Goal: Task Accomplishment & Management: Manage account settings

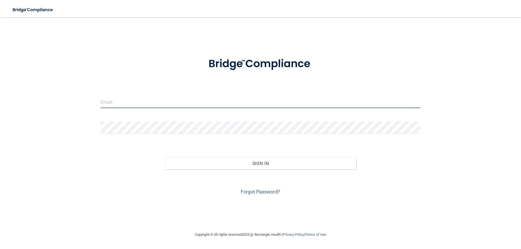
click at [149, 105] on input "email" at bounding box center [260, 102] width 319 height 12
type input "[EMAIL_ADDRESS][DOMAIN_NAME]"
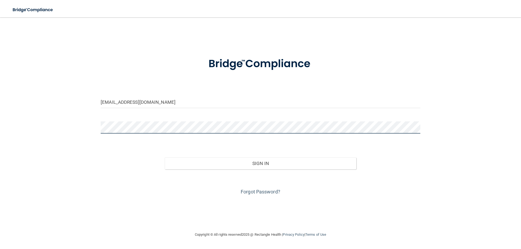
click at [165, 158] on button "Sign In" at bounding box center [261, 164] width 192 height 12
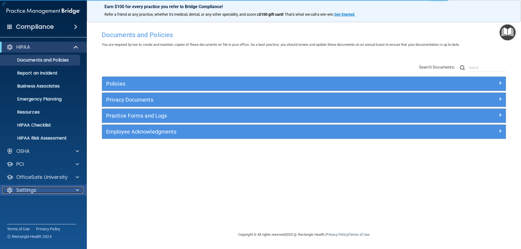
click at [29, 189] on p "Settings" at bounding box center [26, 190] width 20 height 7
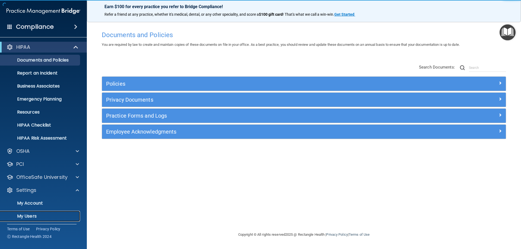
click at [29, 220] on link "My Users" at bounding box center [37, 216] width 85 height 11
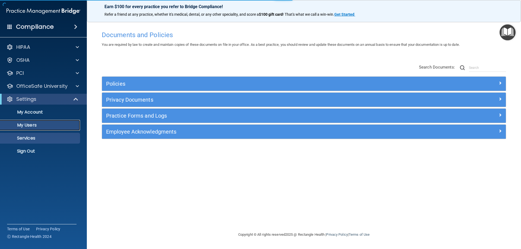
select select "20"
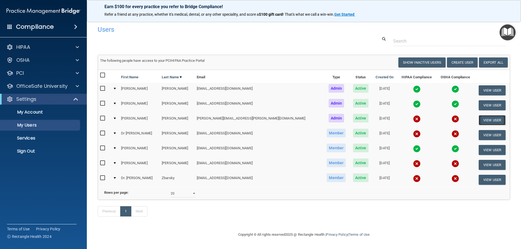
click at [483, 122] on button "View User" at bounding box center [491, 120] width 27 height 10
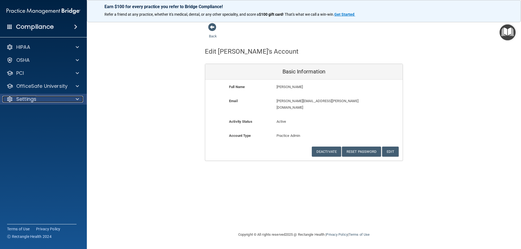
click at [28, 97] on p "Settings" at bounding box center [26, 99] width 20 height 7
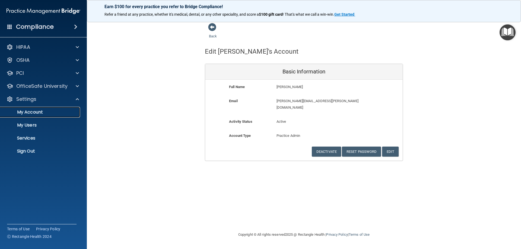
click at [34, 114] on p "My Account" at bounding box center [41, 112] width 74 height 5
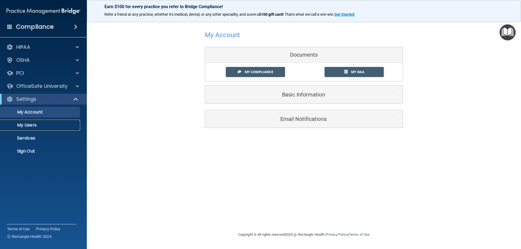
click at [36, 125] on p "My Users" at bounding box center [41, 125] width 74 height 5
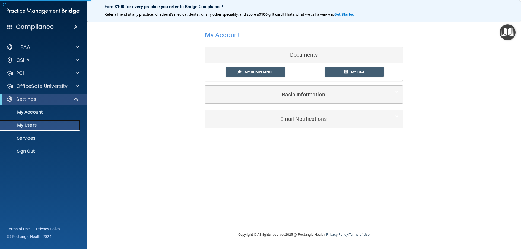
select select "20"
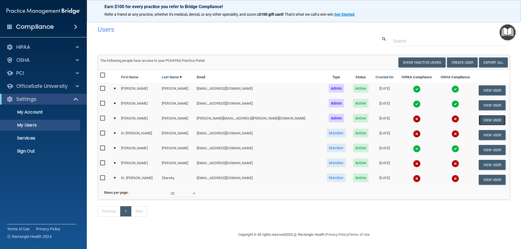
click at [481, 119] on button "View User" at bounding box center [491, 120] width 27 height 10
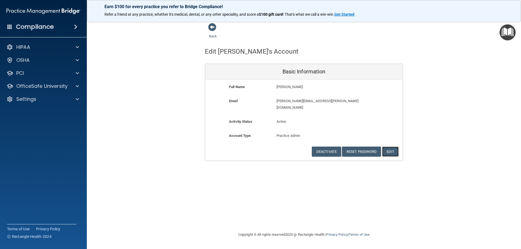
click at [387, 147] on button "Edit" at bounding box center [390, 152] width 17 height 10
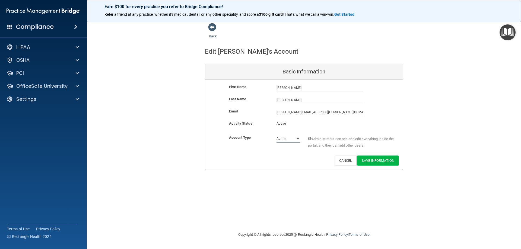
click at [298, 138] on select "Admin Member" at bounding box center [287, 139] width 23 height 8
select select "practice_member"
click at [276, 135] on select "Admin Member" at bounding box center [287, 139] width 23 height 8
click at [374, 163] on button "Save Information" at bounding box center [377, 161] width 41 height 10
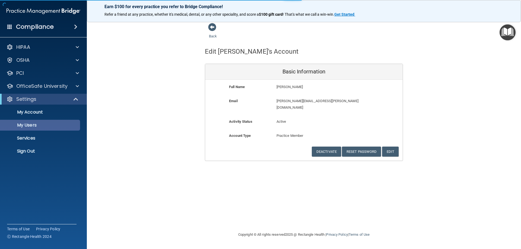
select select "20"
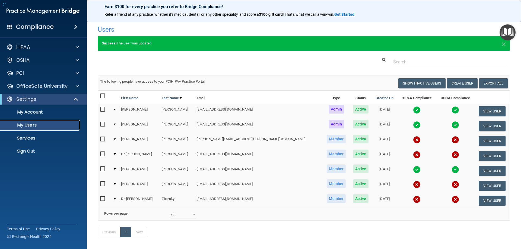
click at [28, 127] on p "My Users" at bounding box center [41, 125] width 74 height 5
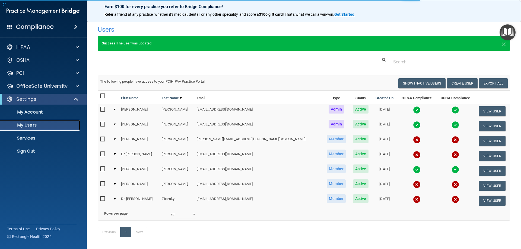
select select "20"
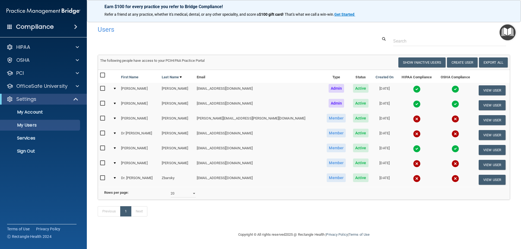
click at [103, 119] on input "checkbox" at bounding box center [103, 118] width 6 height 4
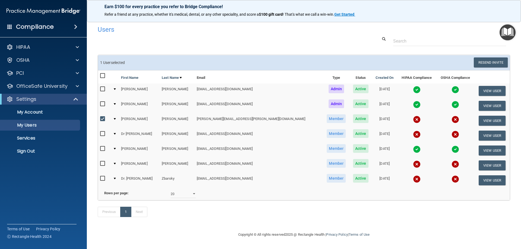
click at [102, 119] on input "checkbox" at bounding box center [103, 119] width 6 height 4
checkbox input "false"
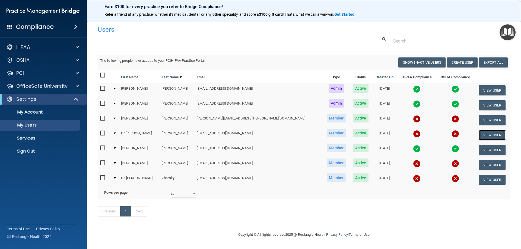
click at [478, 135] on button "View User" at bounding box center [491, 135] width 27 height 10
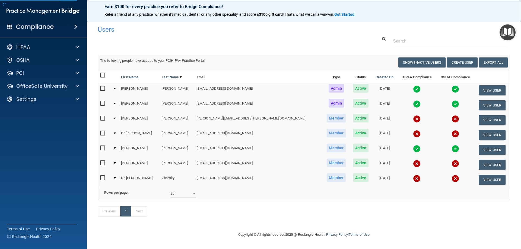
select select "practice_member"
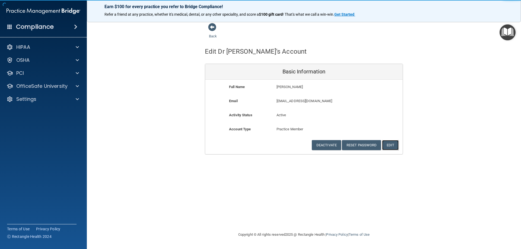
click at [388, 145] on button "Edit" at bounding box center [390, 145] width 17 height 10
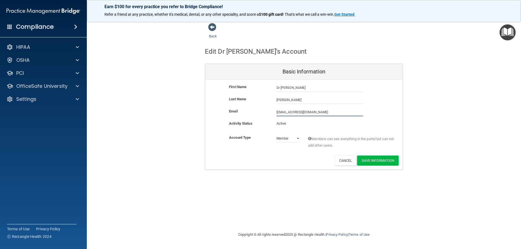
click at [313, 112] on input "office@drpeterscheer.com" at bounding box center [319, 112] width 87 height 8
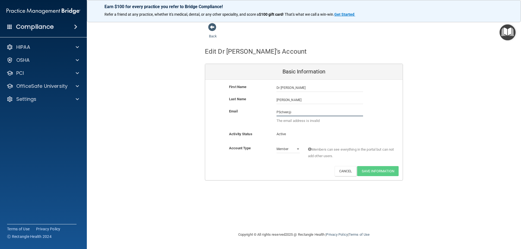
type input "PScheer@mosaicdentalcollective.com"
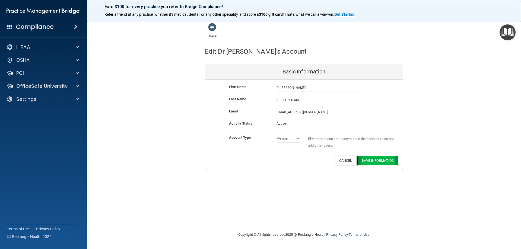
click at [369, 162] on button "Save Information" at bounding box center [377, 161] width 41 height 10
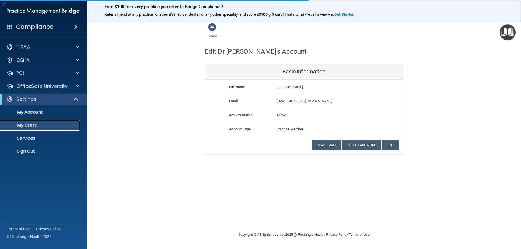
click at [31, 125] on p "My Users" at bounding box center [41, 125] width 74 height 5
select select "20"
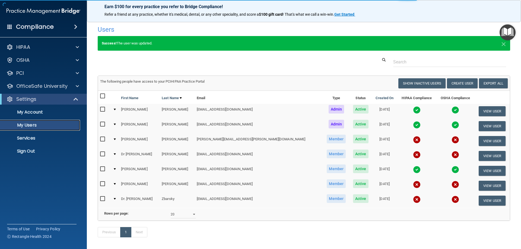
select select "20"
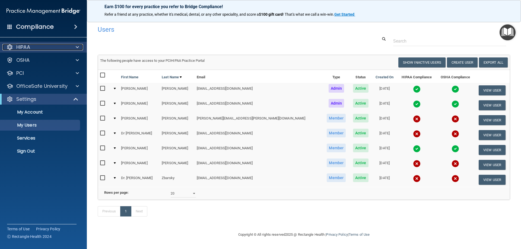
click at [25, 46] on p "HIPAA" at bounding box center [23, 47] width 14 height 7
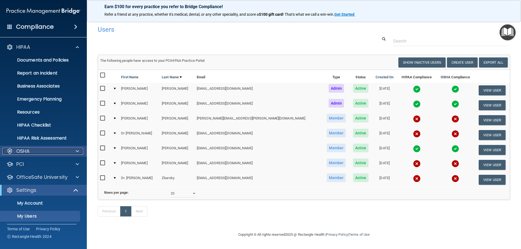
click at [25, 149] on p "OSHA" at bounding box center [23, 151] width 14 height 7
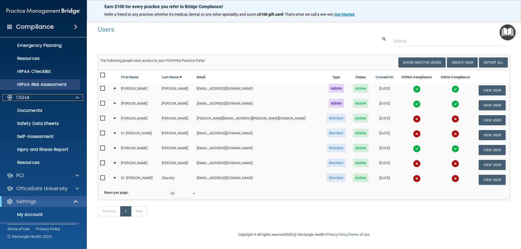
scroll to position [54, 0]
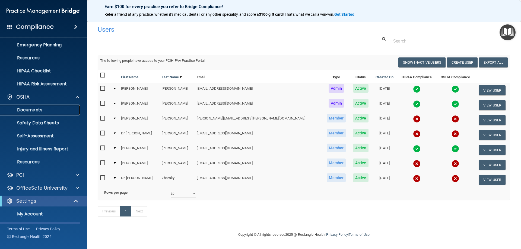
click at [31, 110] on p "Documents" at bounding box center [41, 109] width 74 height 5
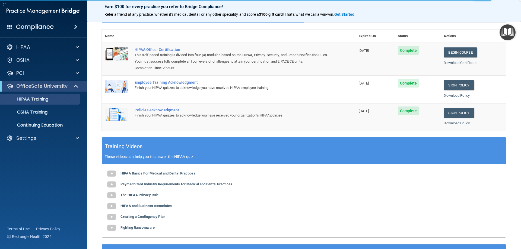
scroll to position [109, 0]
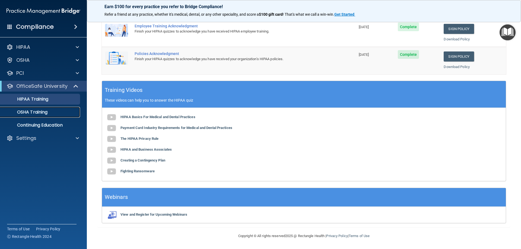
click at [28, 113] on p "OSHA Training" at bounding box center [26, 112] width 44 height 5
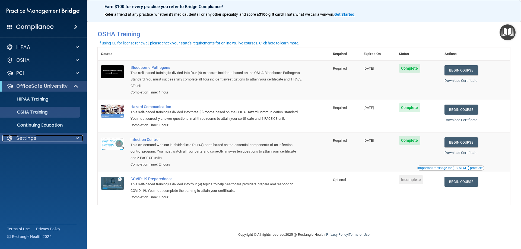
click at [27, 137] on p "Settings" at bounding box center [26, 138] width 20 height 7
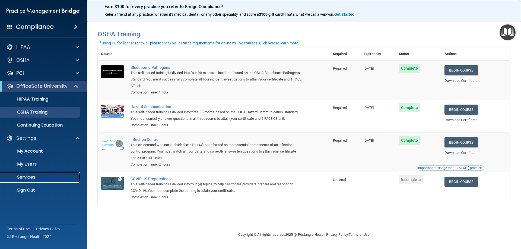
click at [28, 177] on p "Services" at bounding box center [41, 177] width 74 height 5
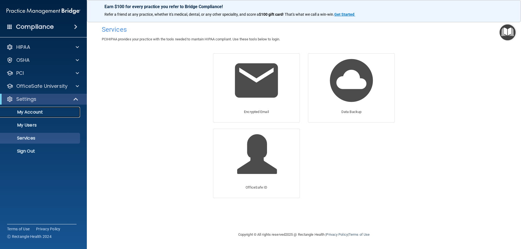
click at [37, 113] on p "My Account" at bounding box center [41, 112] width 74 height 5
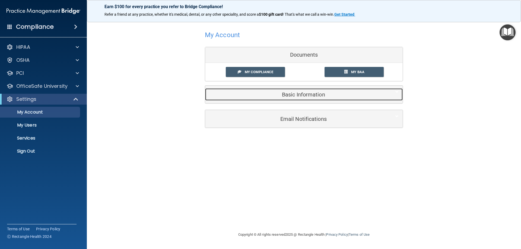
click at [292, 93] on h5 "Basic Information" at bounding box center [295, 95] width 173 height 6
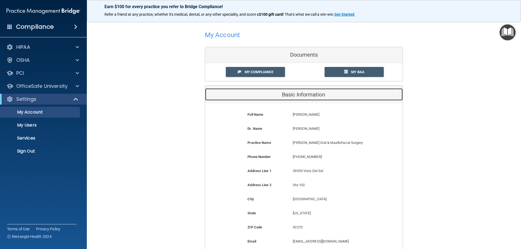
click at [293, 92] on h5 "Basic Information" at bounding box center [295, 95] width 173 height 6
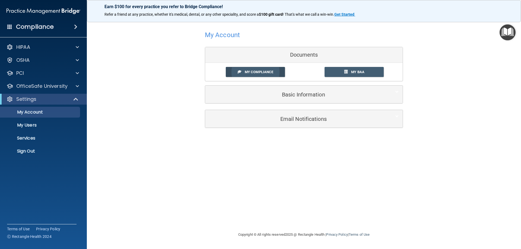
click at [271, 72] on span "My Compliance" at bounding box center [259, 72] width 28 height 4
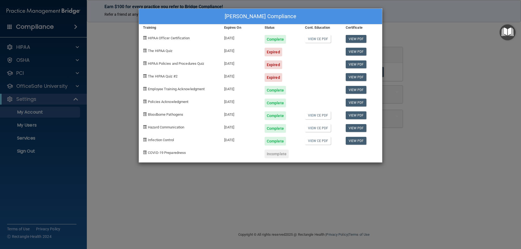
click at [310, 55] on div at bounding box center [321, 50] width 40 height 13
click at [469, 79] on div "[PERSON_NAME] Compliance Training Expires On Status Cont. Education Certificate…" at bounding box center [260, 124] width 521 height 249
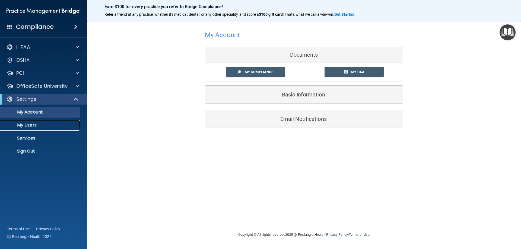
click at [27, 130] on link "My Users" at bounding box center [37, 125] width 85 height 11
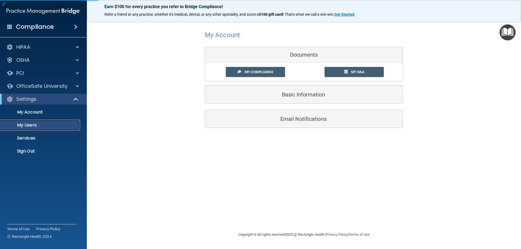
select select "20"
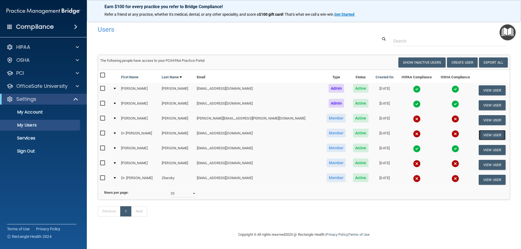
click at [478, 135] on button "View User" at bounding box center [491, 135] width 27 height 10
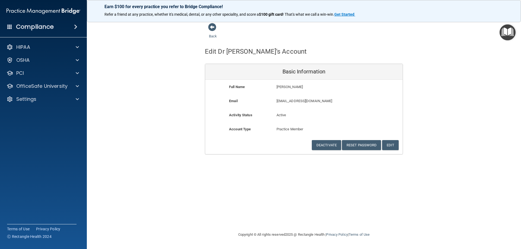
click at [510, 32] on img "Open Resource Center" at bounding box center [507, 32] width 16 height 16
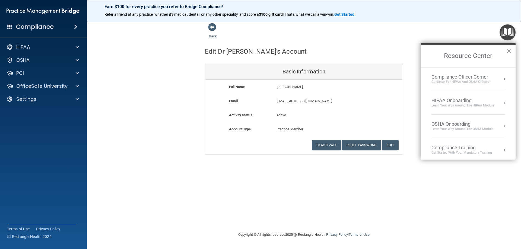
click at [509, 51] on button "×" at bounding box center [508, 51] width 5 height 9
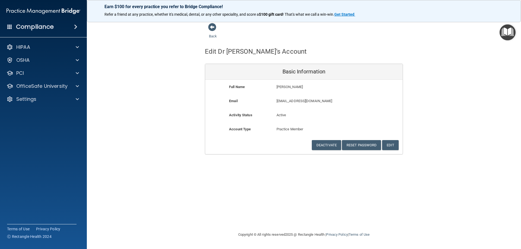
click at [329, 196] on div "Back Edit Dr [PERSON_NAME]'s Account Basic Information Full Name [PERSON_NAME] …" at bounding box center [304, 124] width 412 height 203
click at [212, 35] on link "Back" at bounding box center [213, 33] width 8 height 11
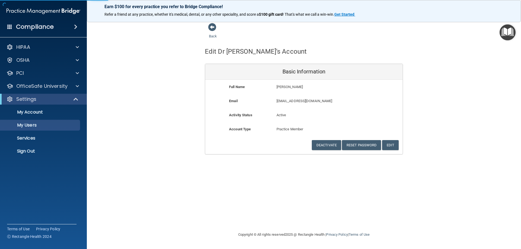
select select "20"
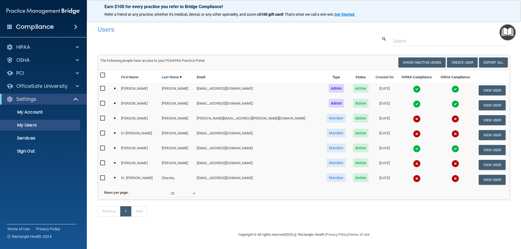
click at [105, 160] on label at bounding box center [103, 163] width 7 height 6
click at [105, 161] on input "checkbox" at bounding box center [103, 163] width 6 height 4
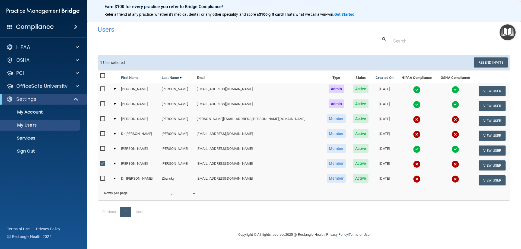
click at [103, 163] on input "checkbox" at bounding box center [103, 164] width 6 height 4
checkbox input "false"
